Goal: Information Seeking & Learning: Learn about a topic

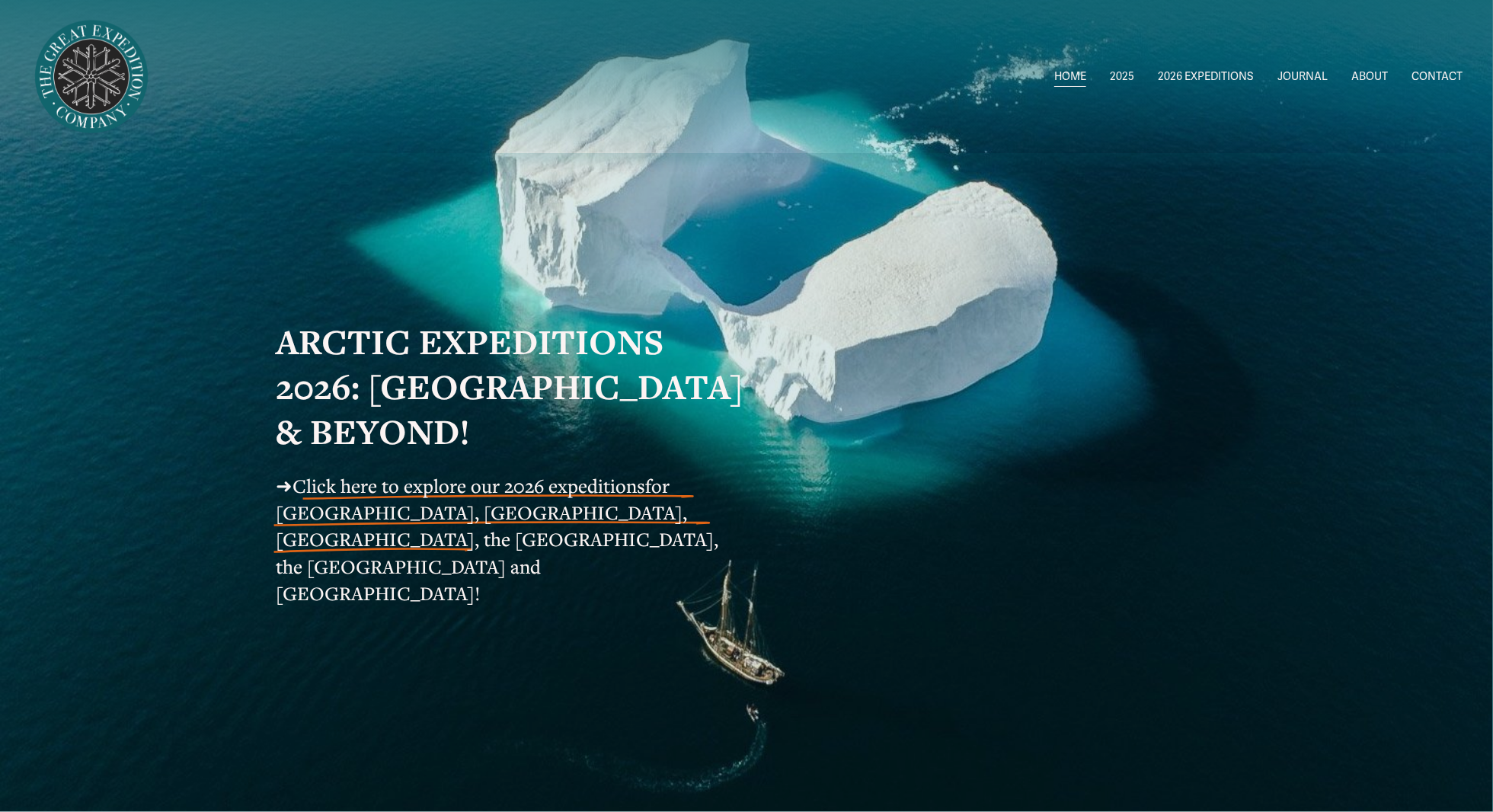
click at [0, 0] on span "[GEOGRAPHIC_DATA] to [GEOGRAPHIC_DATA]" at bounding box center [0, 0] width 0 height 0
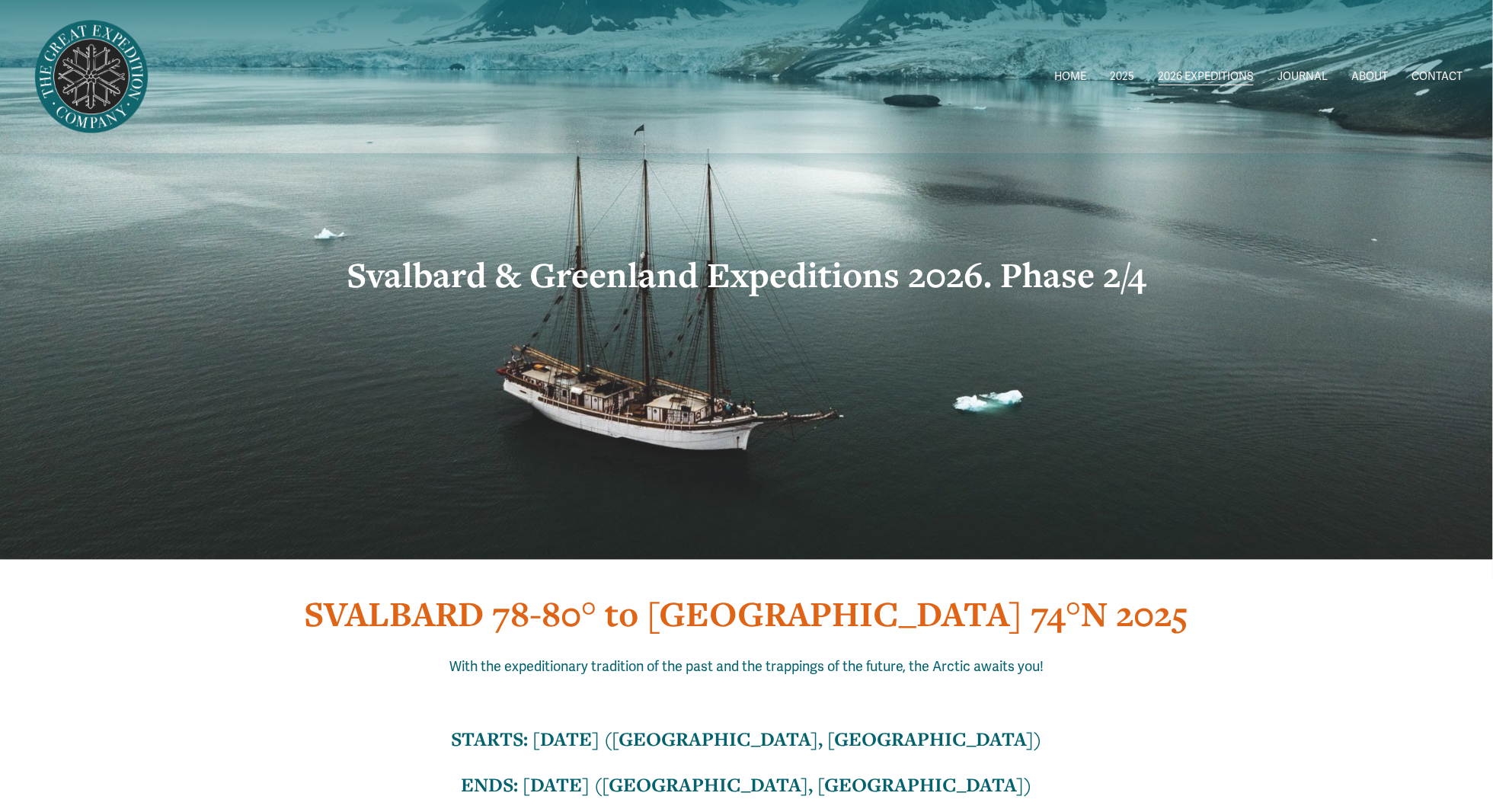
click at [0, 0] on span "[GEOGRAPHIC_DATA] to [GEOGRAPHIC_DATA]" at bounding box center [0, 0] width 0 height 0
click at [1310, 76] on link "JOURNAL" at bounding box center [1302, 76] width 51 height 22
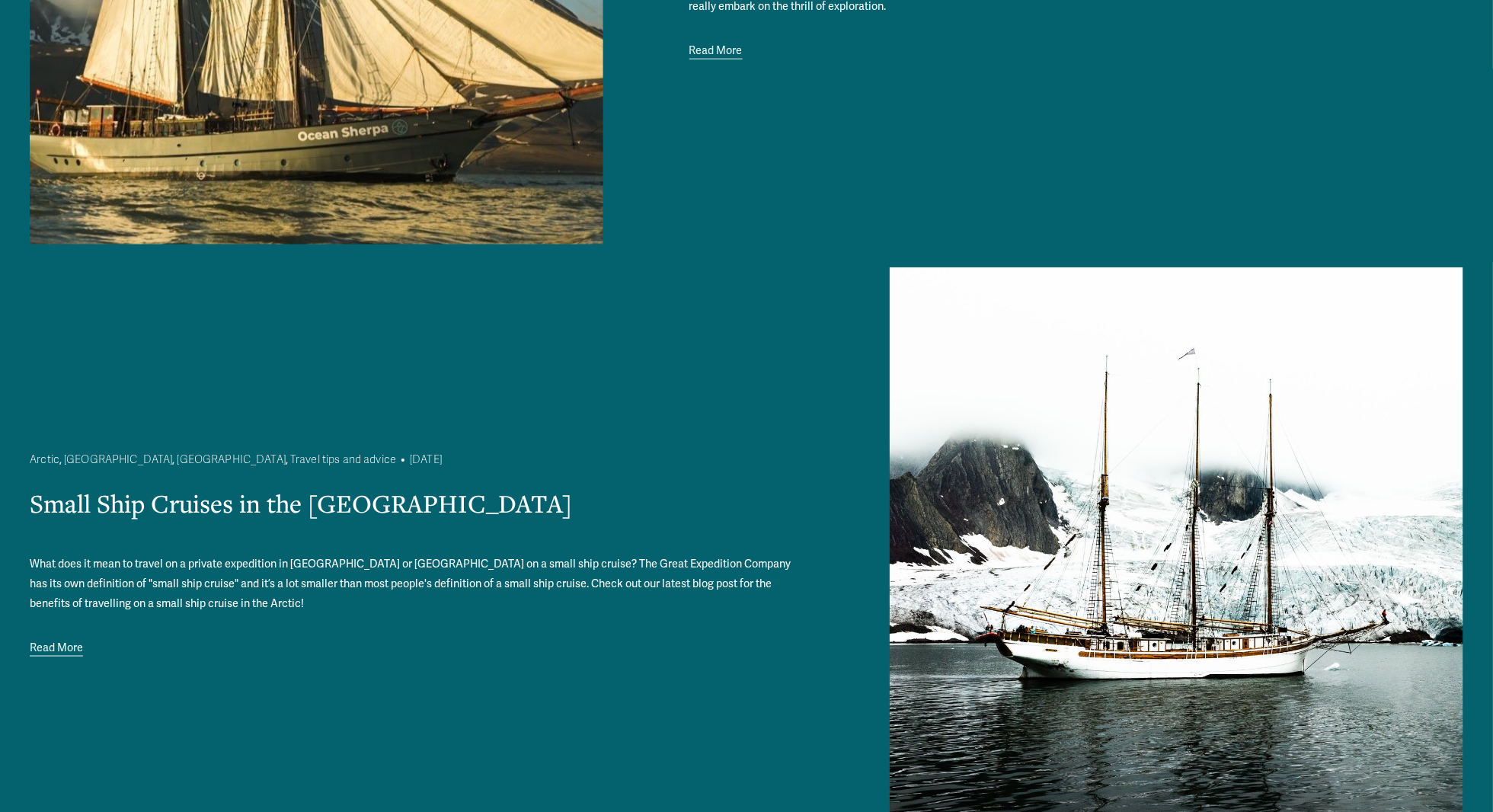
scroll to position [761, 0]
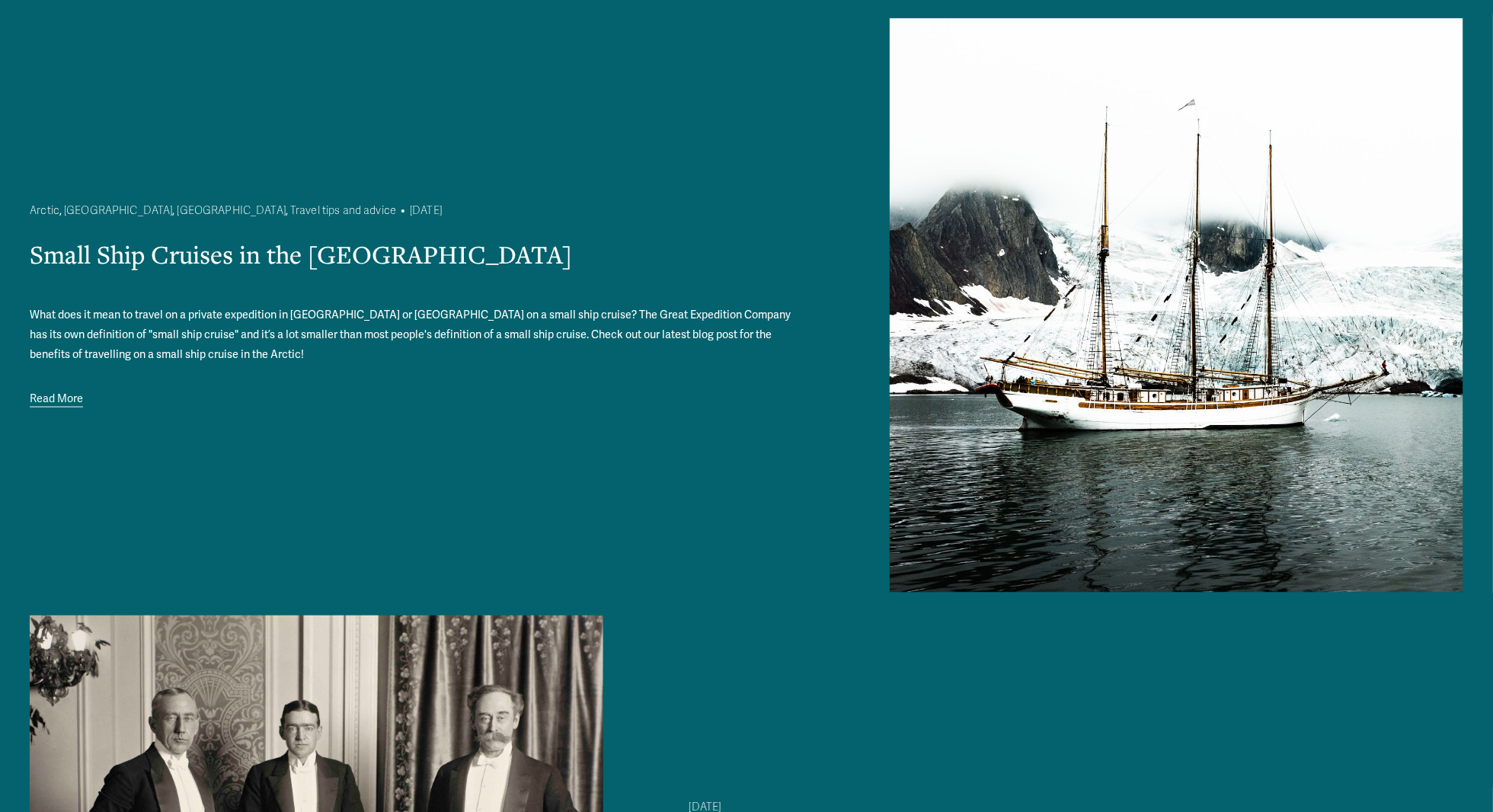
click at [1177, 412] on img at bounding box center [1177, 305] width 573 height 574
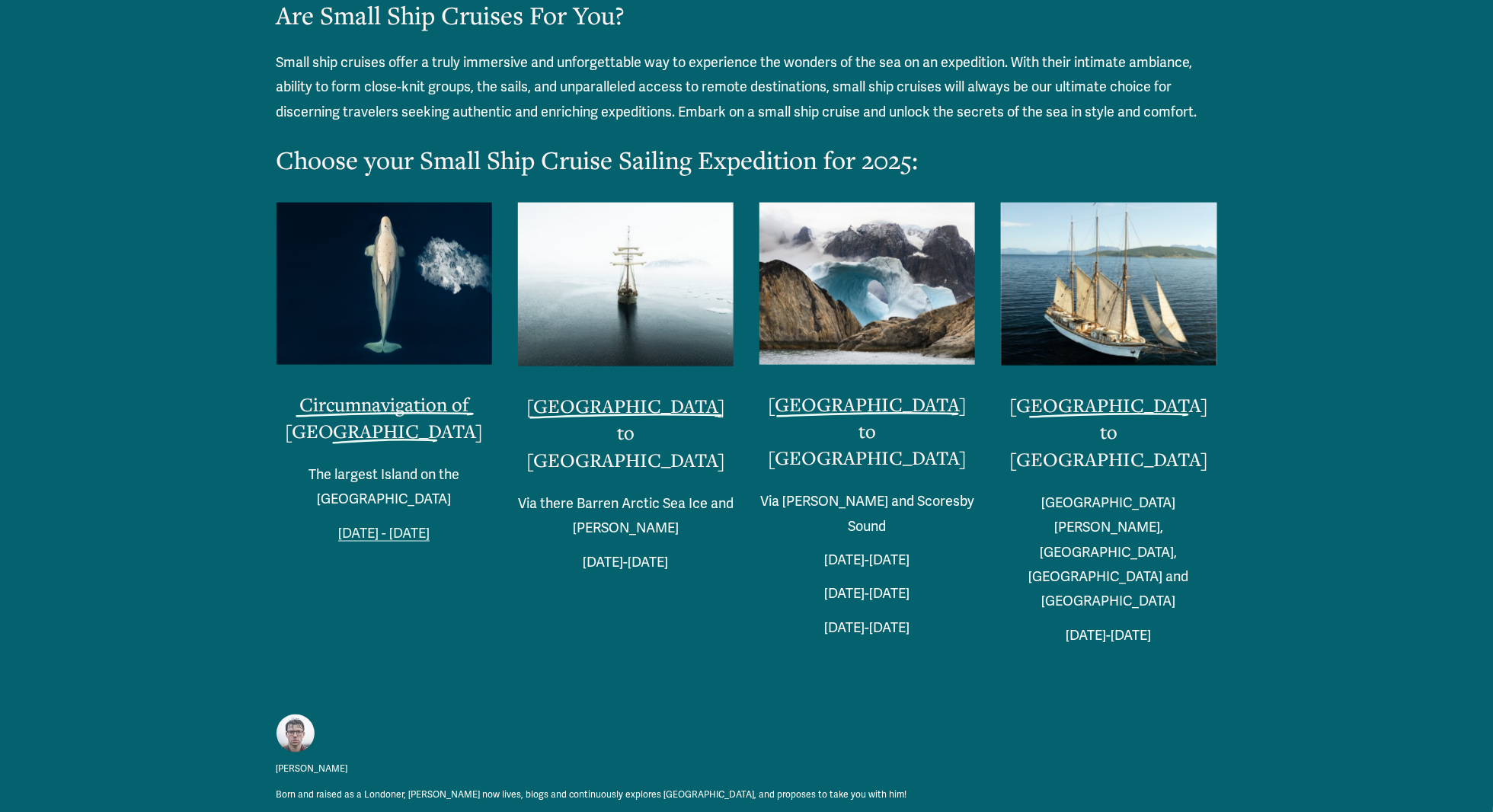
scroll to position [3275, 0]
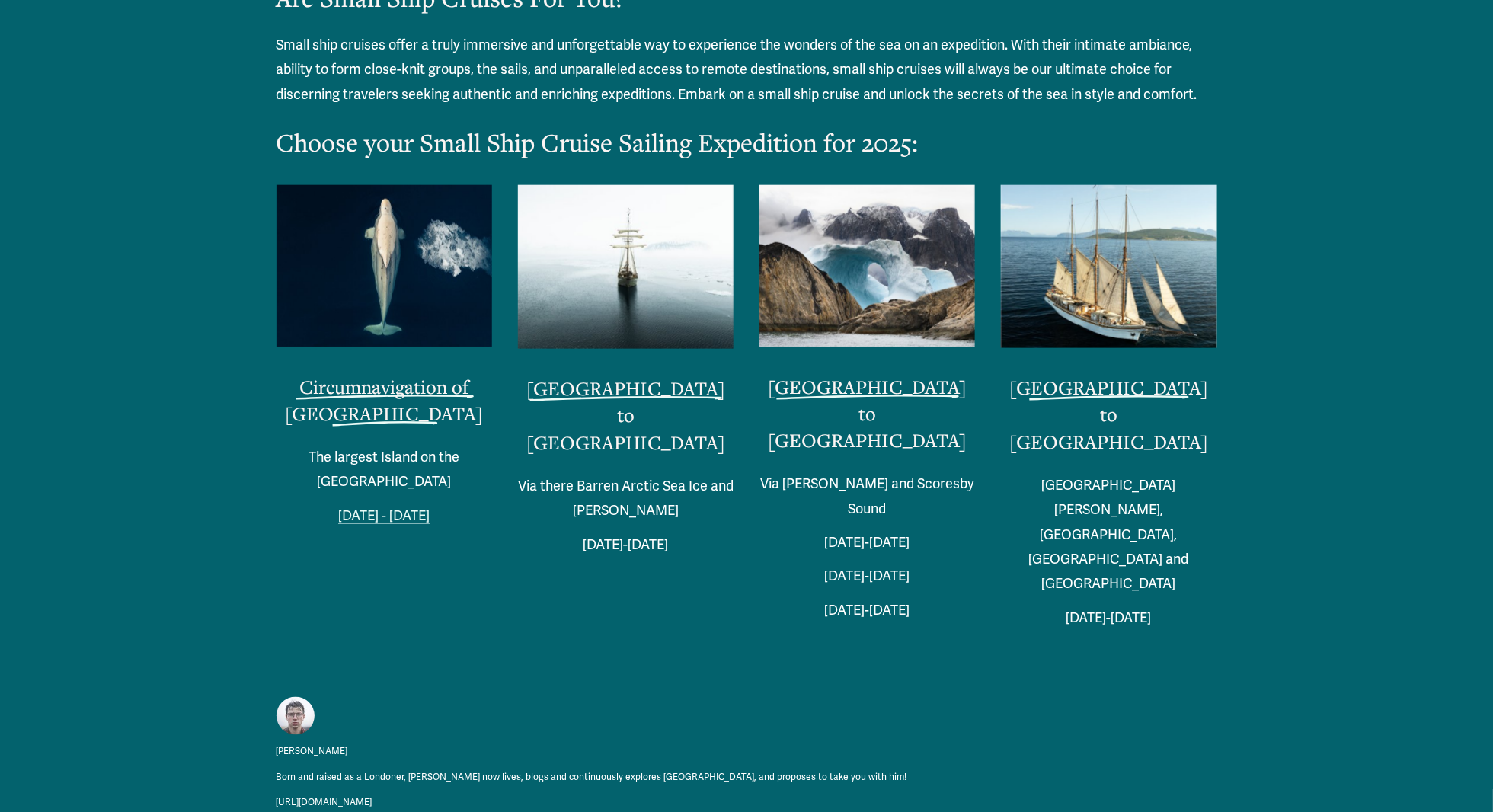
click at [1111, 389] on link "[GEOGRAPHIC_DATA] to [GEOGRAPHIC_DATA]" at bounding box center [1108, 414] width 198 height 79
